Goal: Task Accomplishment & Management: Use online tool/utility

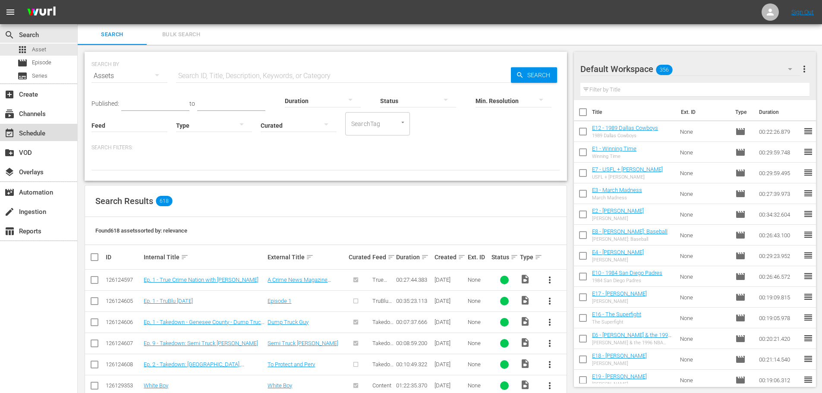
click at [41, 136] on div "event_available Schedule" at bounding box center [24, 132] width 48 height 8
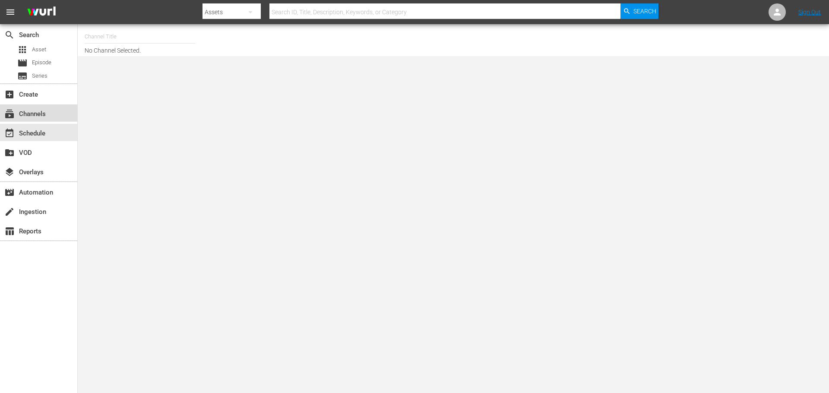
click at [40, 110] on div "subscriptions Channels" at bounding box center [24, 113] width 48 height 8
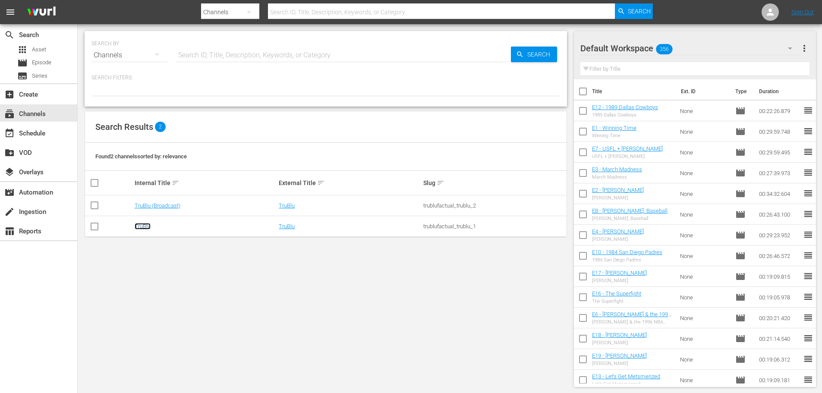
click at [143, 226] on link "TruBlu" at bounding box center [143, 226] width 16 height 6
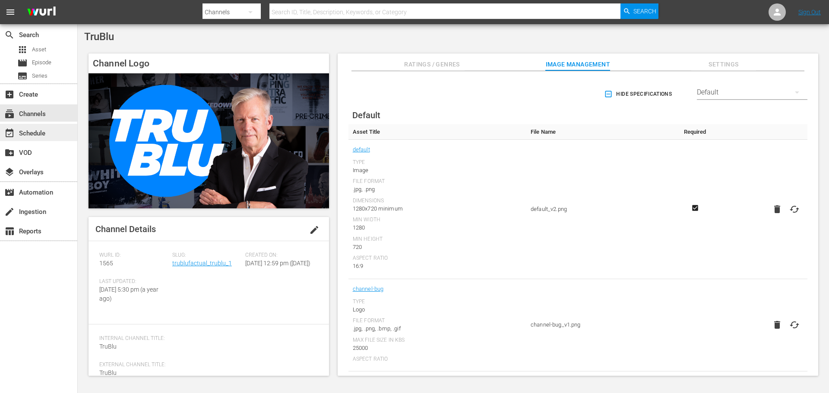
click at [40, 133] on div "event_available Schedule" at bounding box center [24, 132] width 48 height 8
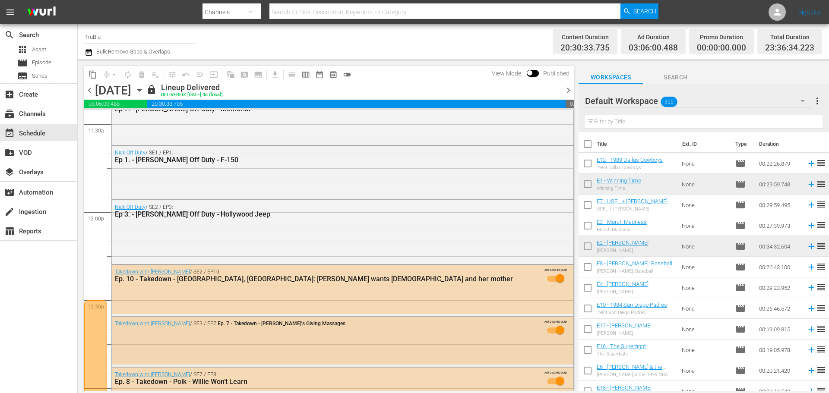
scroll to position [1899, 0]
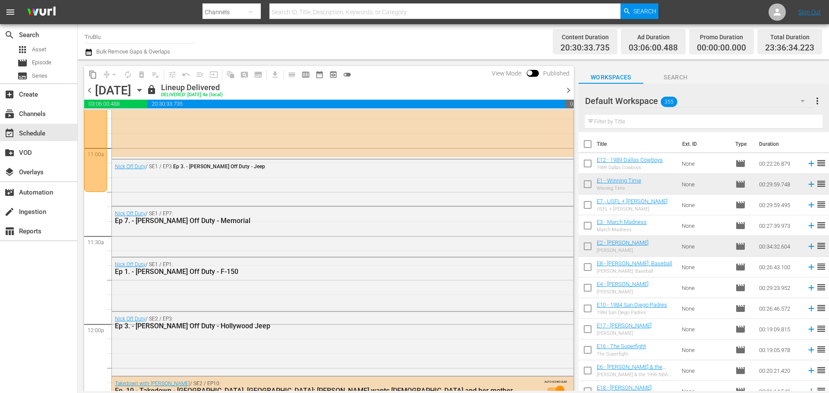
click at [569, 91] on span "chevron_right" at bounding box center [568, 90] width 11 height 11
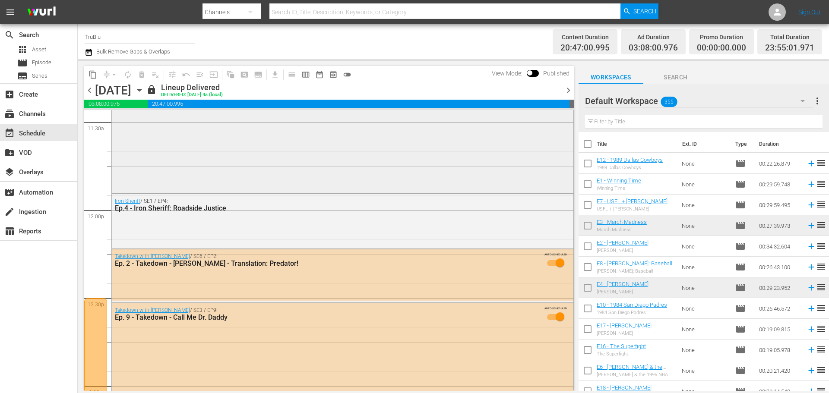
scroll to position [1840, 0]
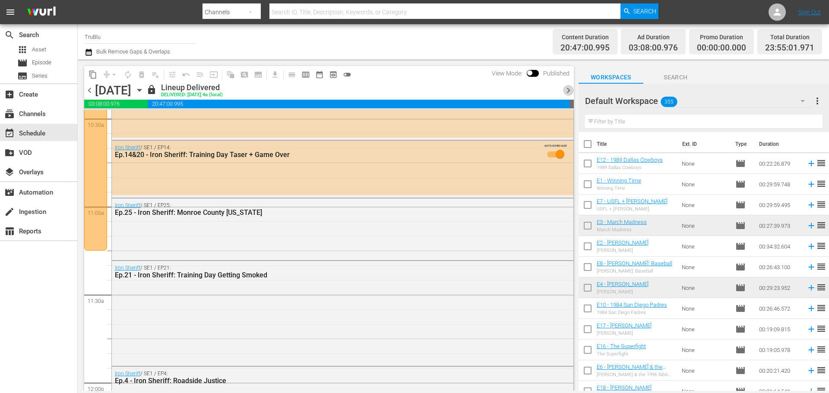
click at [570, 91] on span "chevron_right" at bounding box center [568, 90] width 11 height 11
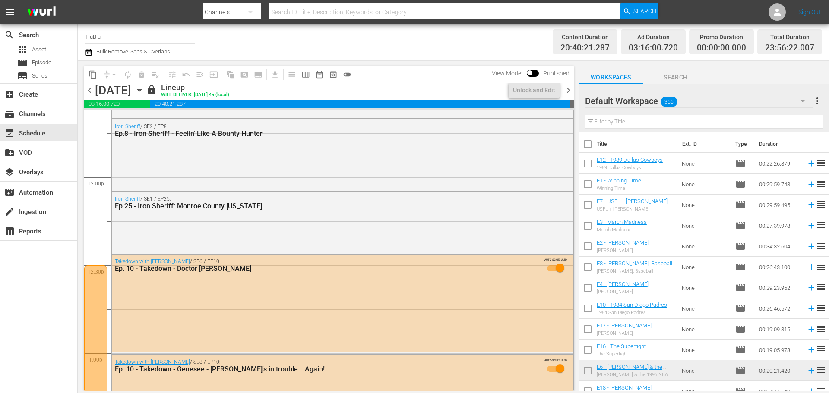
scroll to position [1884, 0]
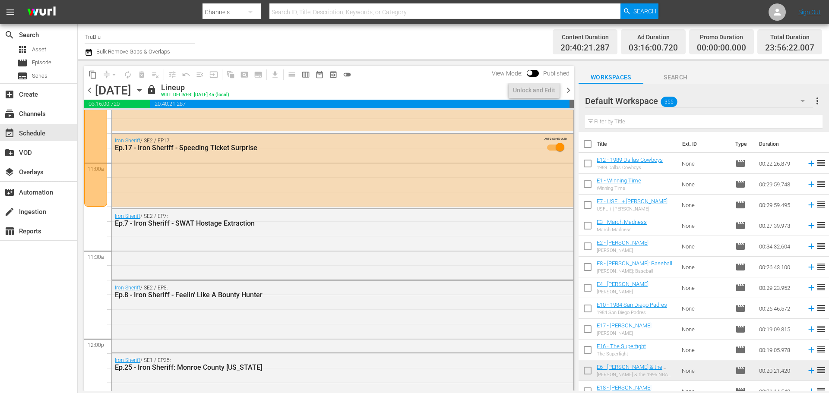
click at [567, 91] on span "chevron_right" at bounding box center [568, 90] width 11 height 11
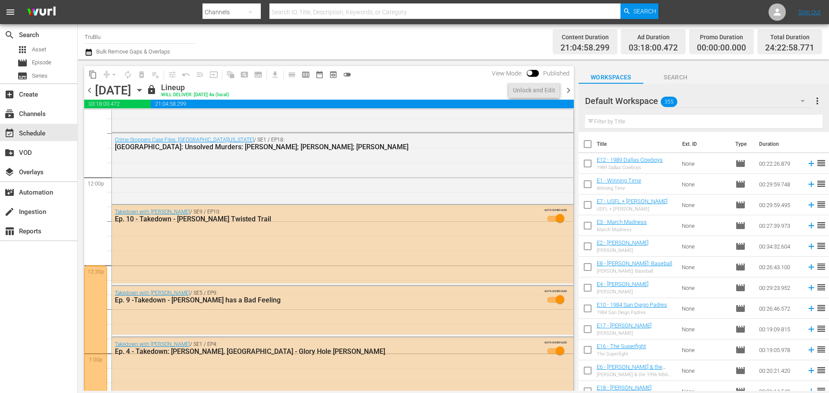
scroll to position [1884, 0]
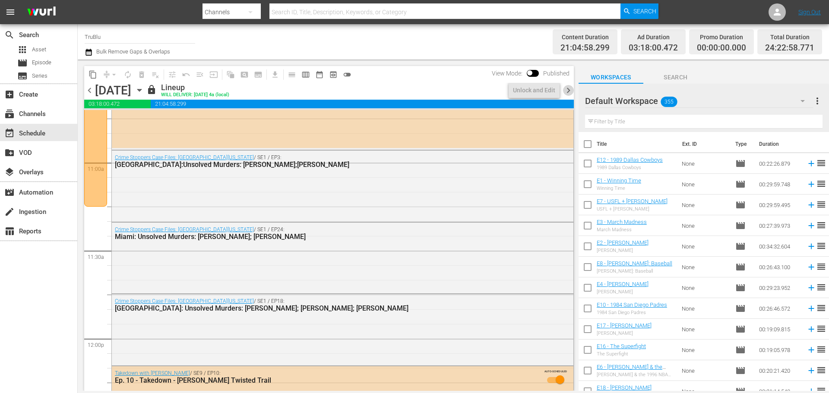
click at [567, 91] on span "chevron_right" at bounding box center [568, 90] width 11 height 11
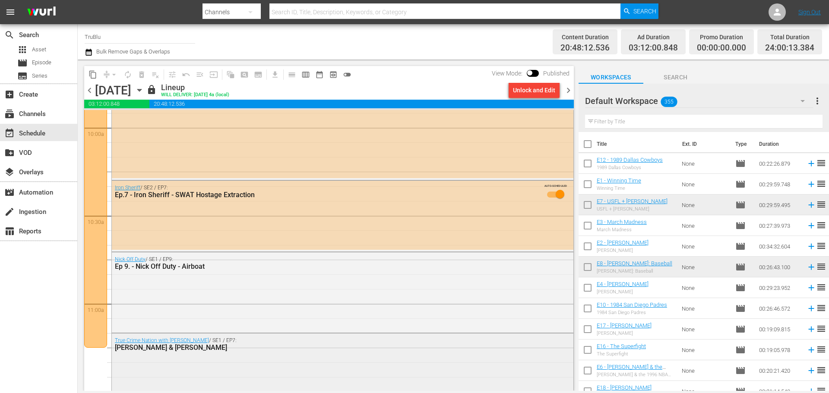
scroll to position [1740, 0]
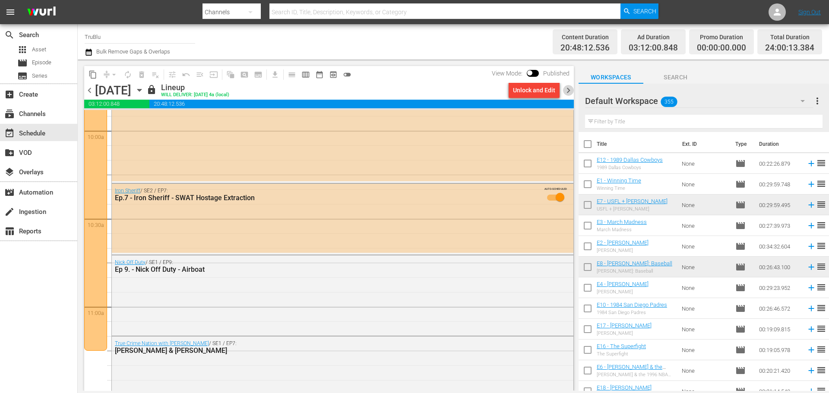
click at [570, 91] on span "chevron_right" at bounding box center [568, 90] width 11 height 11
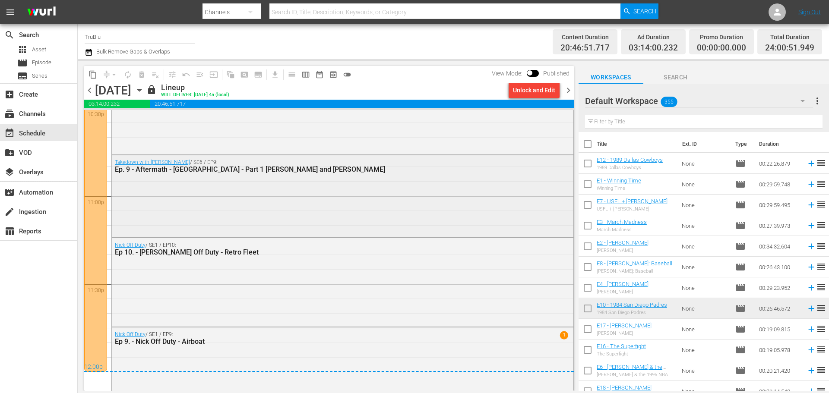
scroll to position [3981, 0]
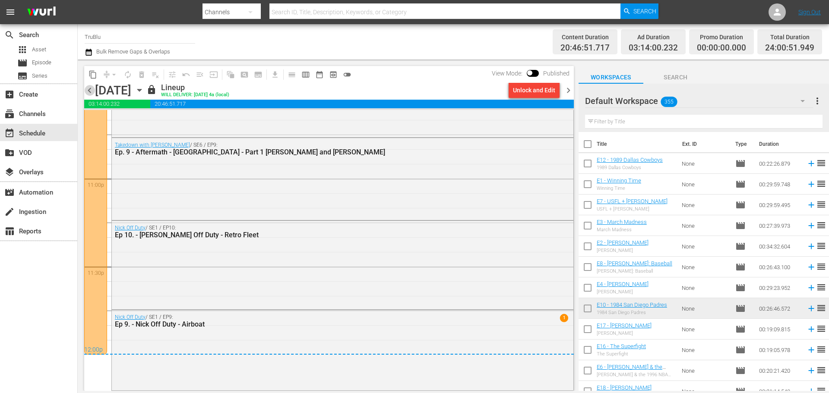
click at [91, 94] on span "chevron_left" at bounding box center [89, 90] width 11 height 11
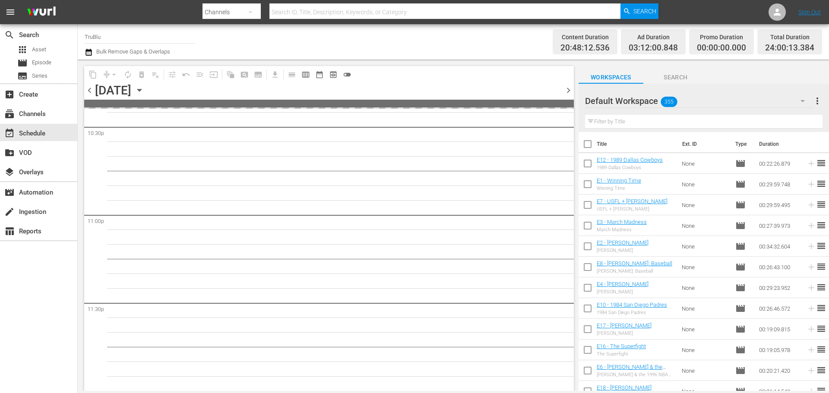
scroll to position [3944, 0]
click at [91, 94] on span "chevron_left" at bounding box center [89, 90] width 11 height 11
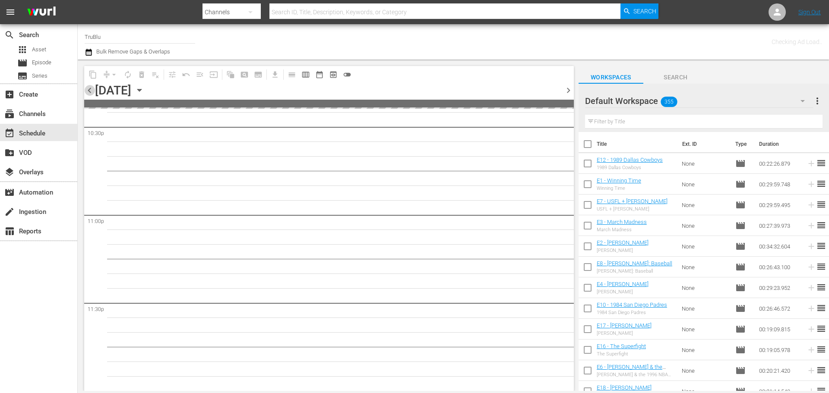
click at [91, 94] on span "chevron_left" at bounding box center [89, 90] width 11 height 11
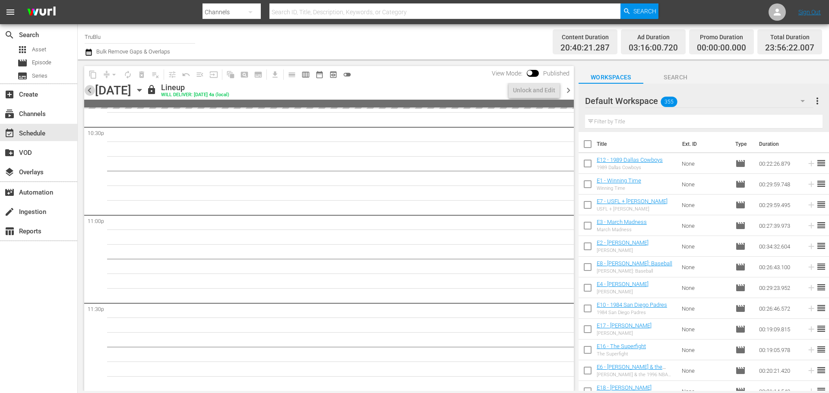
click at [91, 94] on span "chevron_left" at bounding box center [89, 90] width 11 height 11
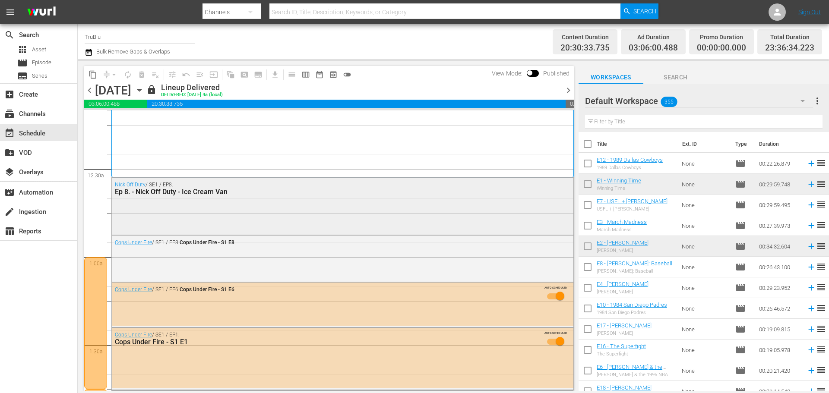
scroll to position [43, 0]
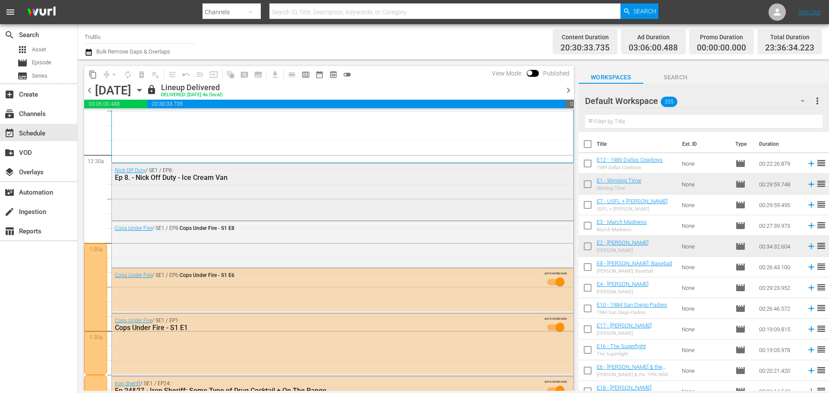
click at [296, 191] on div "Nick Off Duty / SE1 / EP8: Ep 8. - Nick Off Duty - Ice Cream Van" at bounding box center [342, 191] width 461 height 55
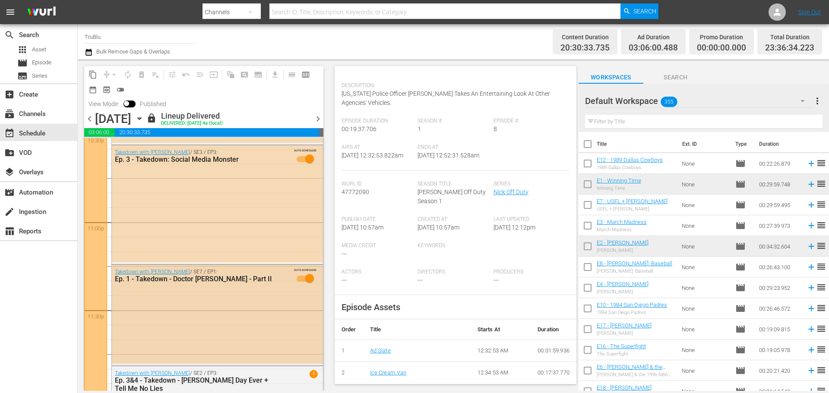
scroll to position [4001, 0]
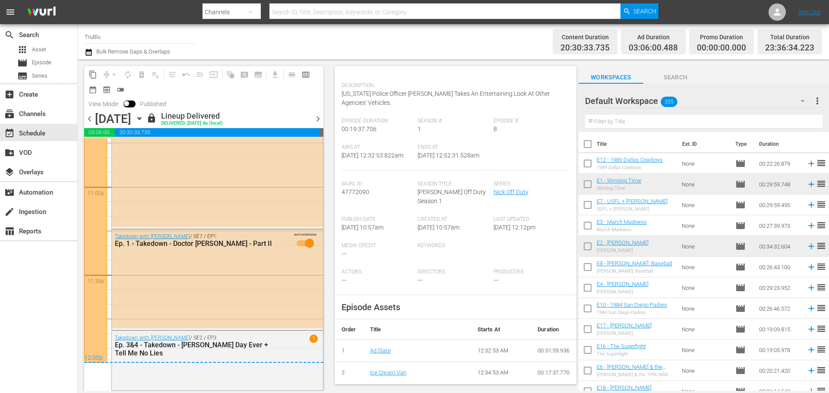
click at [315, 120] on span "chevron_right" at bounding box center [317, 118] width 11 height 11
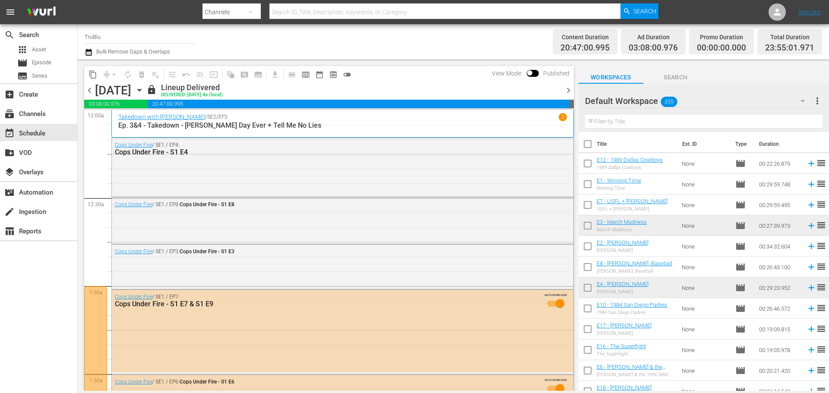
click at [567, 92] on span "chevron_right" at bounding box center [568, 90] width 11 height 11
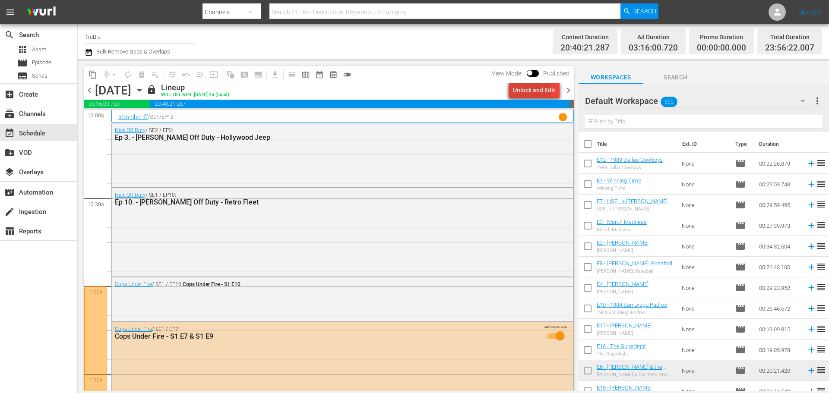
click at [520, 91] on div "Unlock and Edit" at bounding box center [534, 90] width 42 height 16
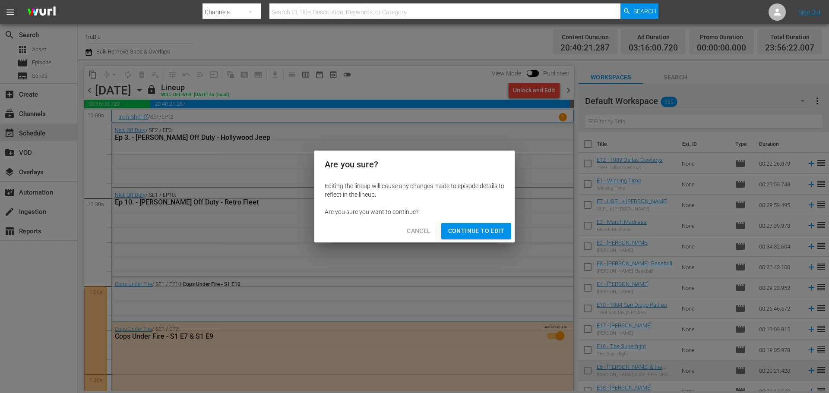
click at [495, 222] on div "Cancel Continue to Edit" at bounding box center [414, 231] width 200 height 23
click at [487, 232] on span "Continue to Edit" at bounding box center [476, 231] width 56 height 11
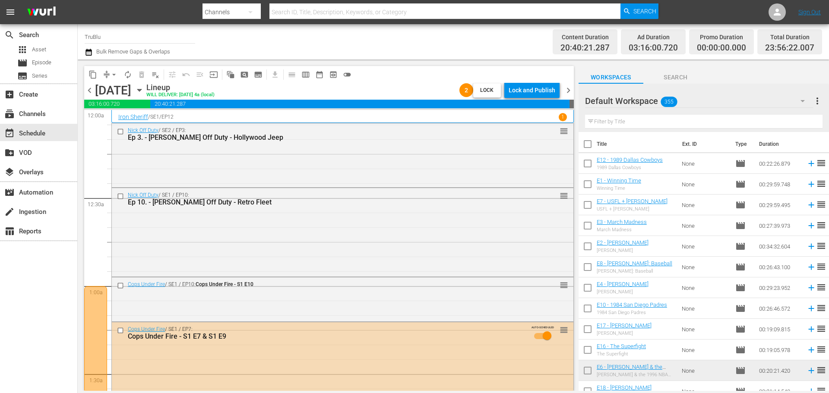
click at [303, 167] on div "Nick Off Duty / SE2 / EP3: Ep 3. - Nick Off Duty - Hollywood Jeep reorder" at bounding box center [342, 154] width 461 height 62
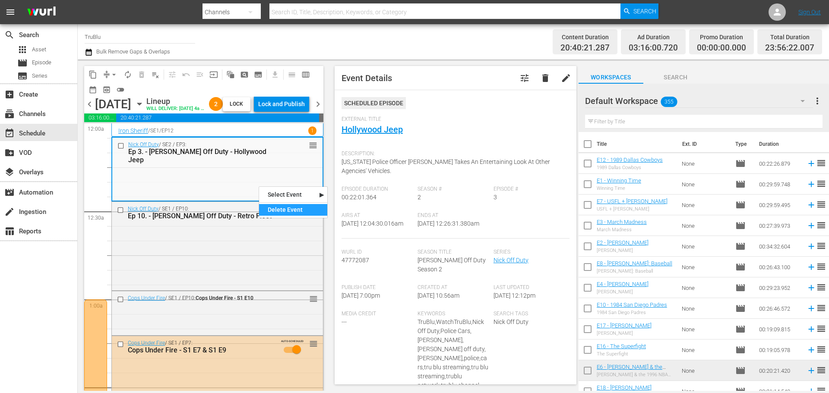
click at [297, 211] on div "Delete Event" at bounding box center [293, 210] width 68 height 12
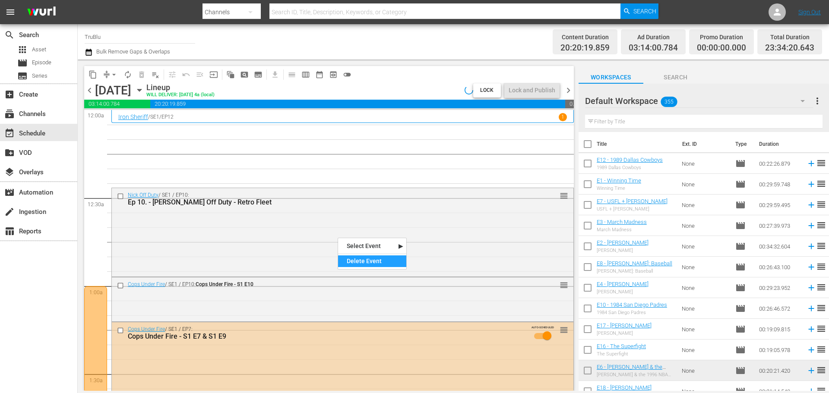
click at [368, 259] on div "Delete Event" at bounding box center [372, 261] width 68 height 12
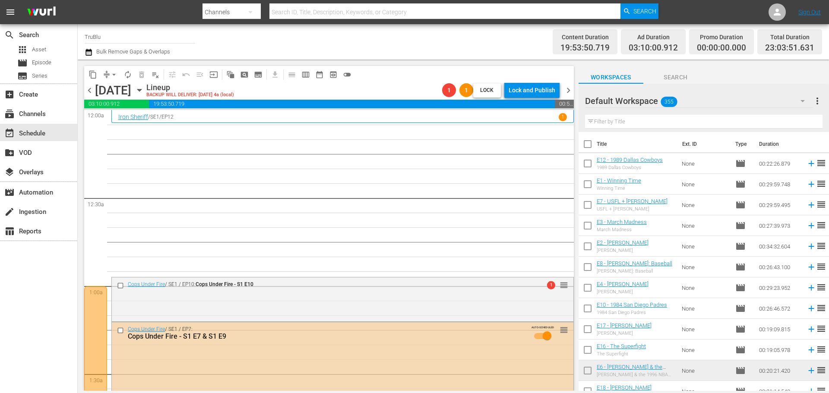
click at [372, 44] on div "Channel Title TruBlu Bulk Remove Gaps & Overlaps" at bounding box center [286, 41] width 402 height 31
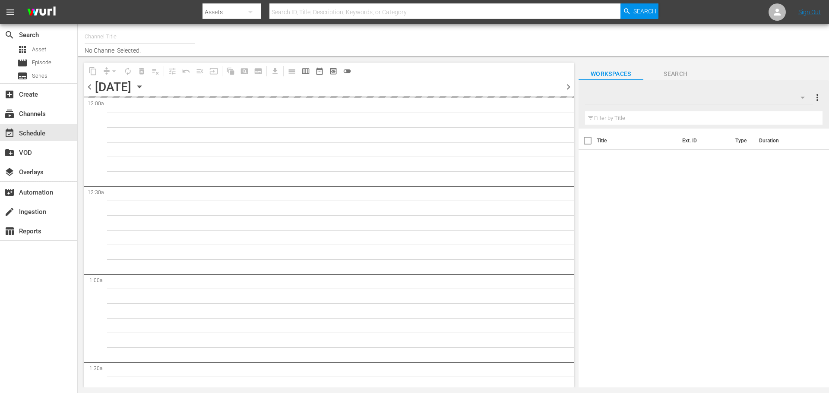
type input "TruBlu (1565)"
